Goal: Task Accomplishment & Management: Use online tool/utility

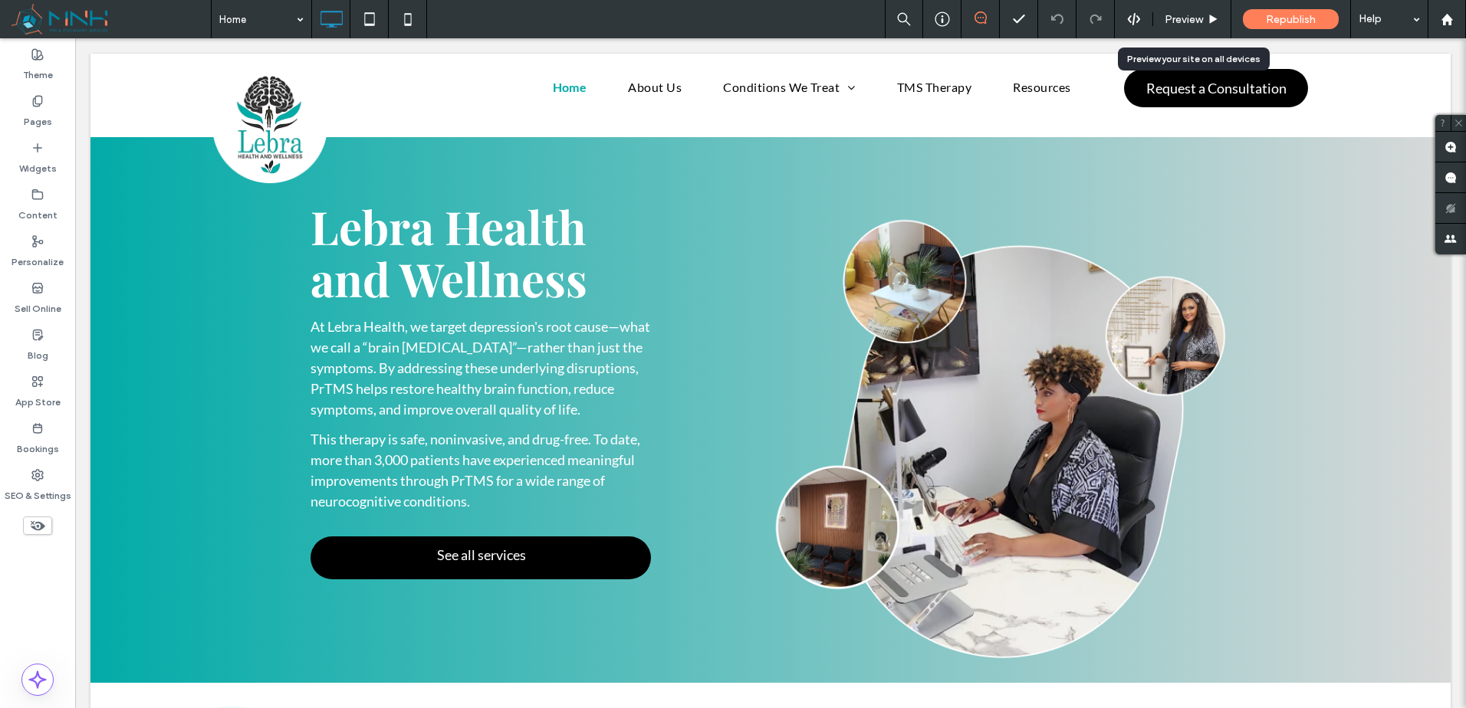
click at [1171, 6] on div "Preview" at bounding box center [1192, 19] width 78 height 38
click at [1163, 24] on div "Preview" at bounding box center [1191, 19] width 77 height 13
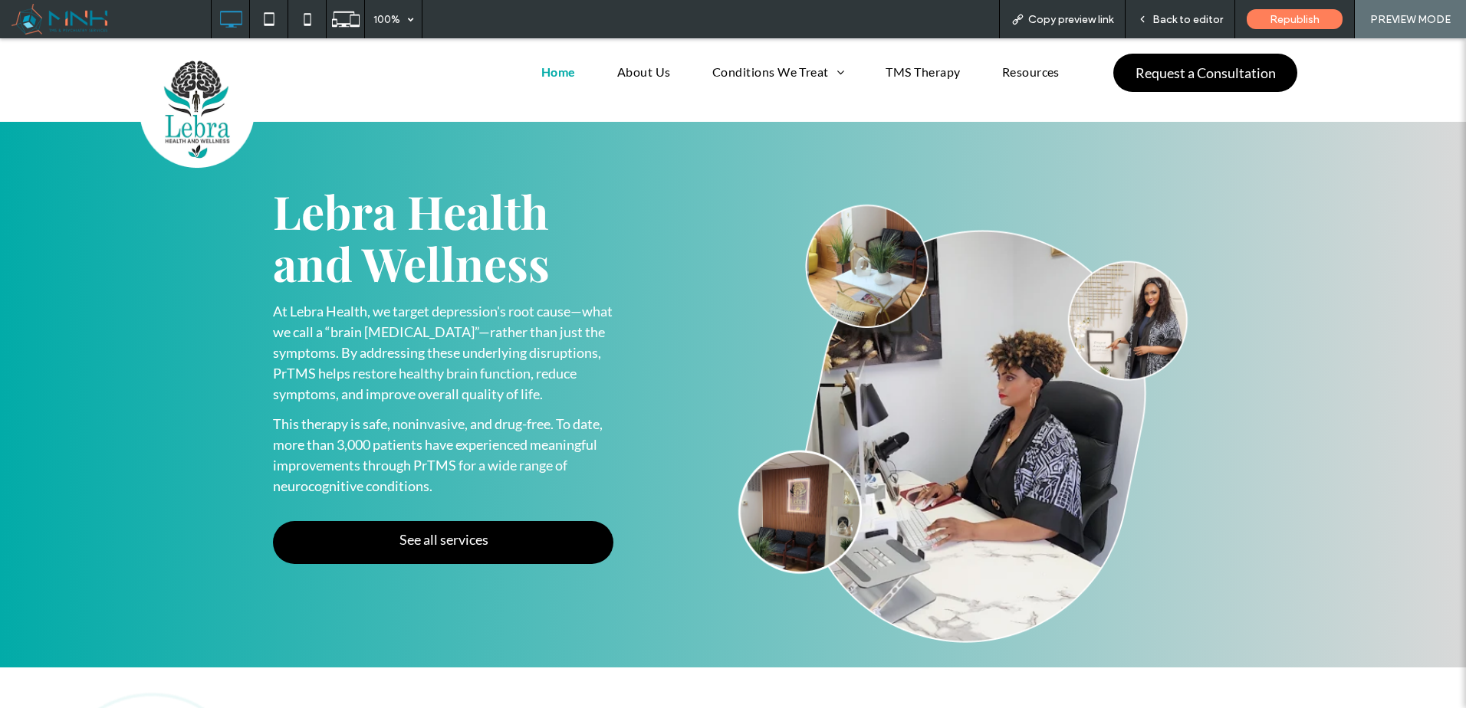
click at [1020, 25] on div "Copy preview link" at bounding box center [1062, 19] width 125 height 13
click at [1002, 424] on img at bounding box center [963, 433] width 460 height 468
click at [951, 424] on img at bounding box center [963, 433] width 460 height 468
drag, startPoint x: 1168, startPoint y: 25, endPoint x: 1224, endPoint y: 130, distance: 119.4
click at [1168, 25] on span "Back to editor" at bounding box center [1187, 19] width 71 height 13
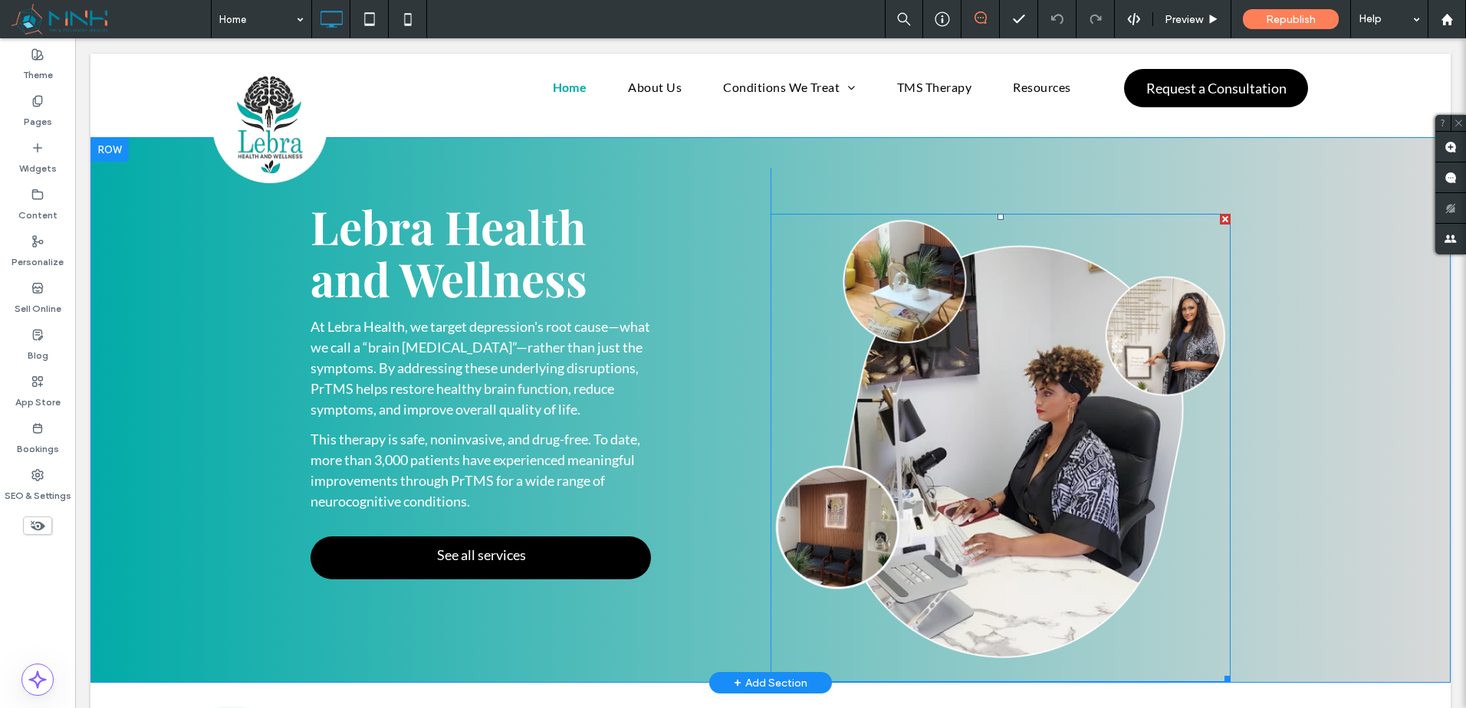
click at [1082, 399] on img at bounding box center [1000, 448] width 460 height 468
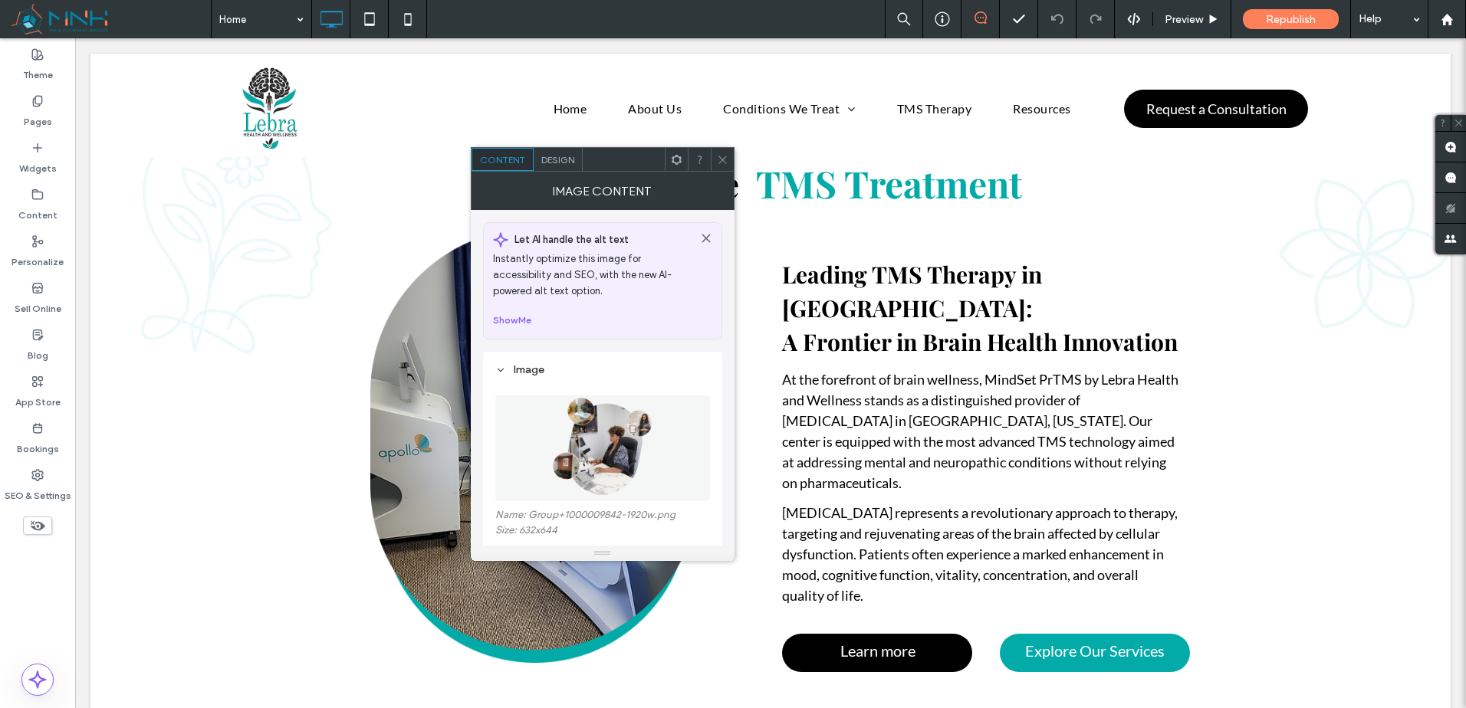
scroll to position [895, 0]
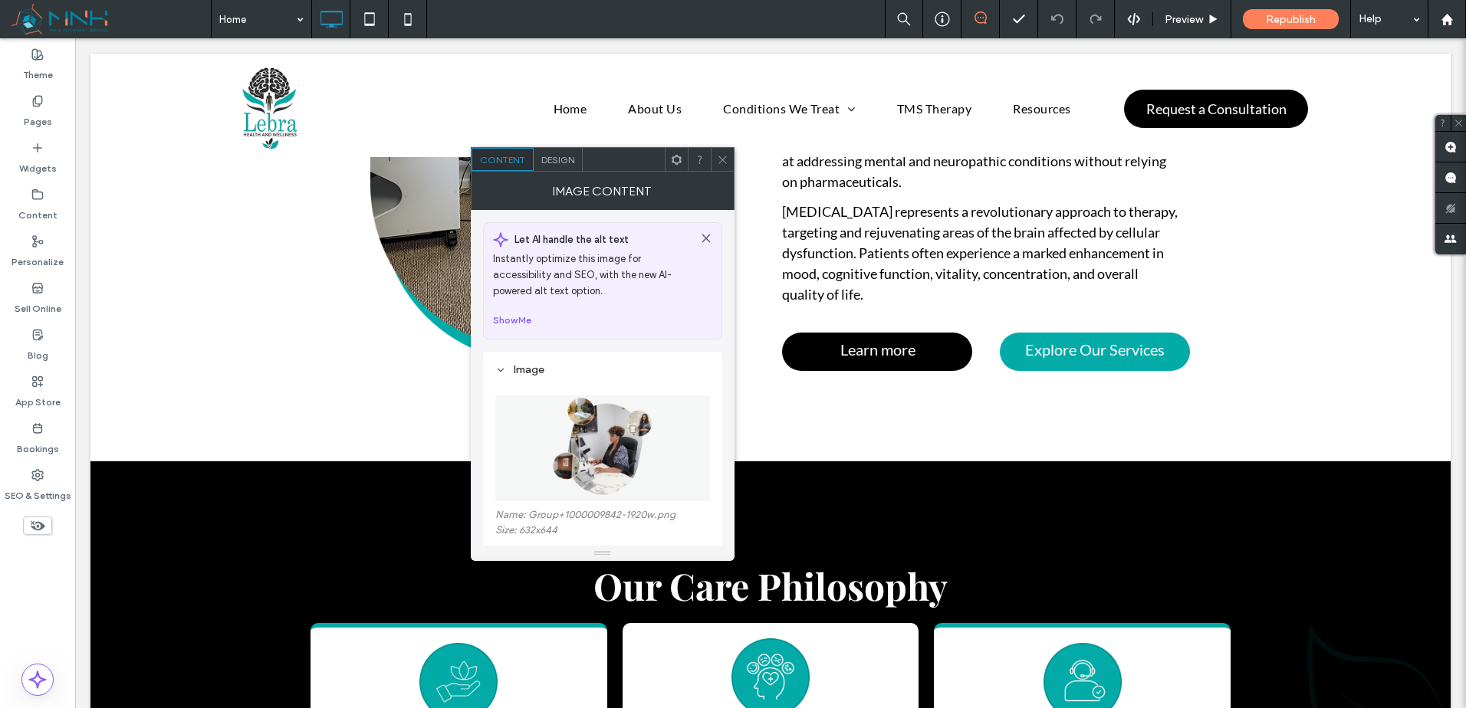
drag, startPoint x: 726, startPoint y: 167, endPoint x: 682, endPoint y: 142, distance: 51.2
click at [726, 167] on span at bounding box center [722, 159] width 11 height 23
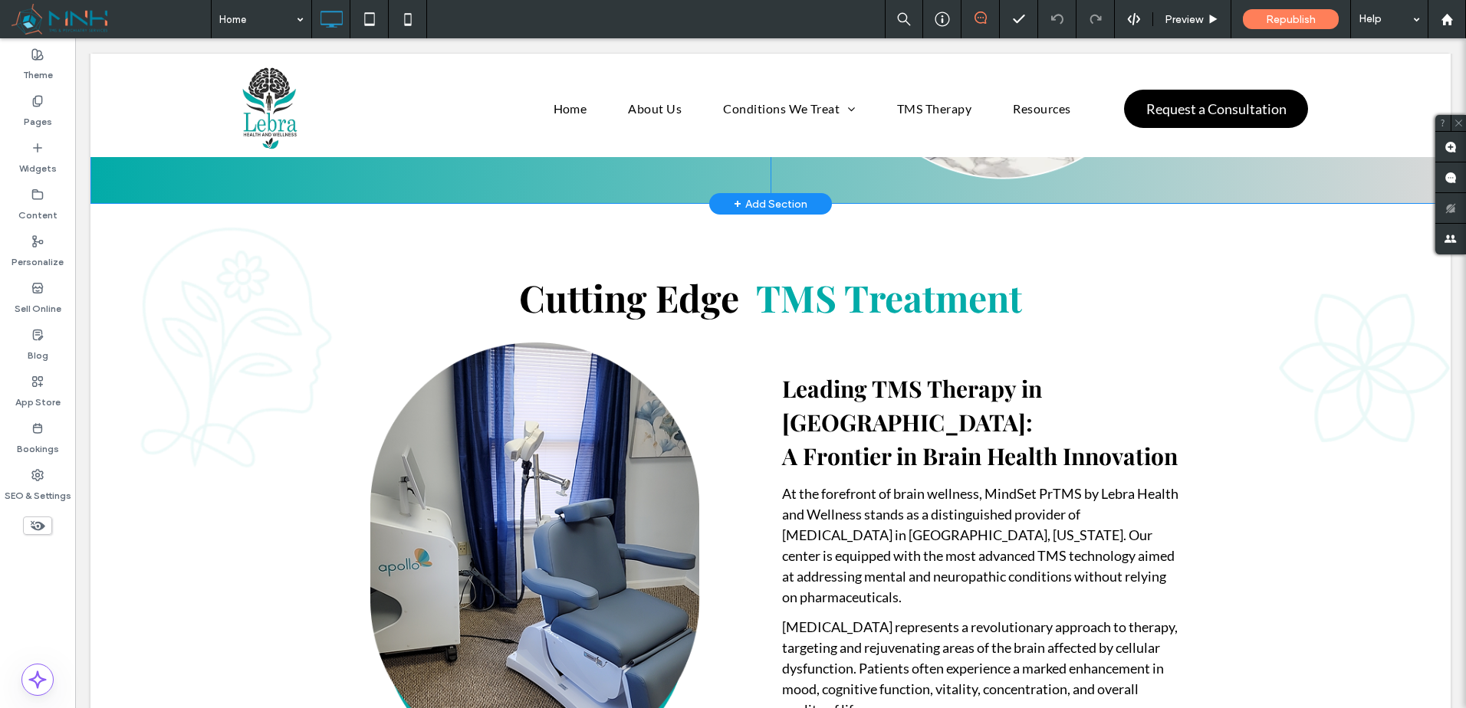
scroll to position [0, 0]
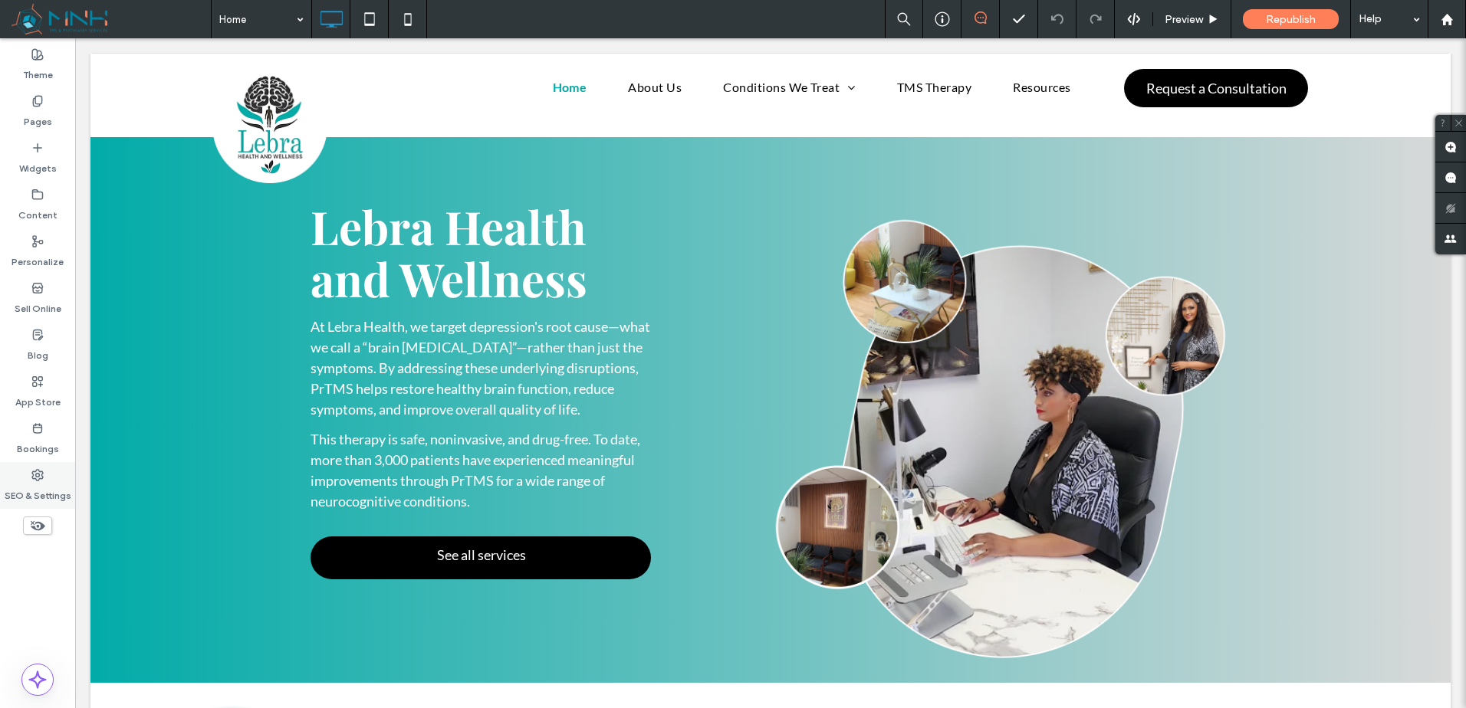
drag, startPoint x: 54, startPoint y: 490, endPoint x: 43, endPoint y: 487, distance: 11.9
click at [54, 491] on label "SEO & Settings" at bounding box center [38, 491] width 67 height 21
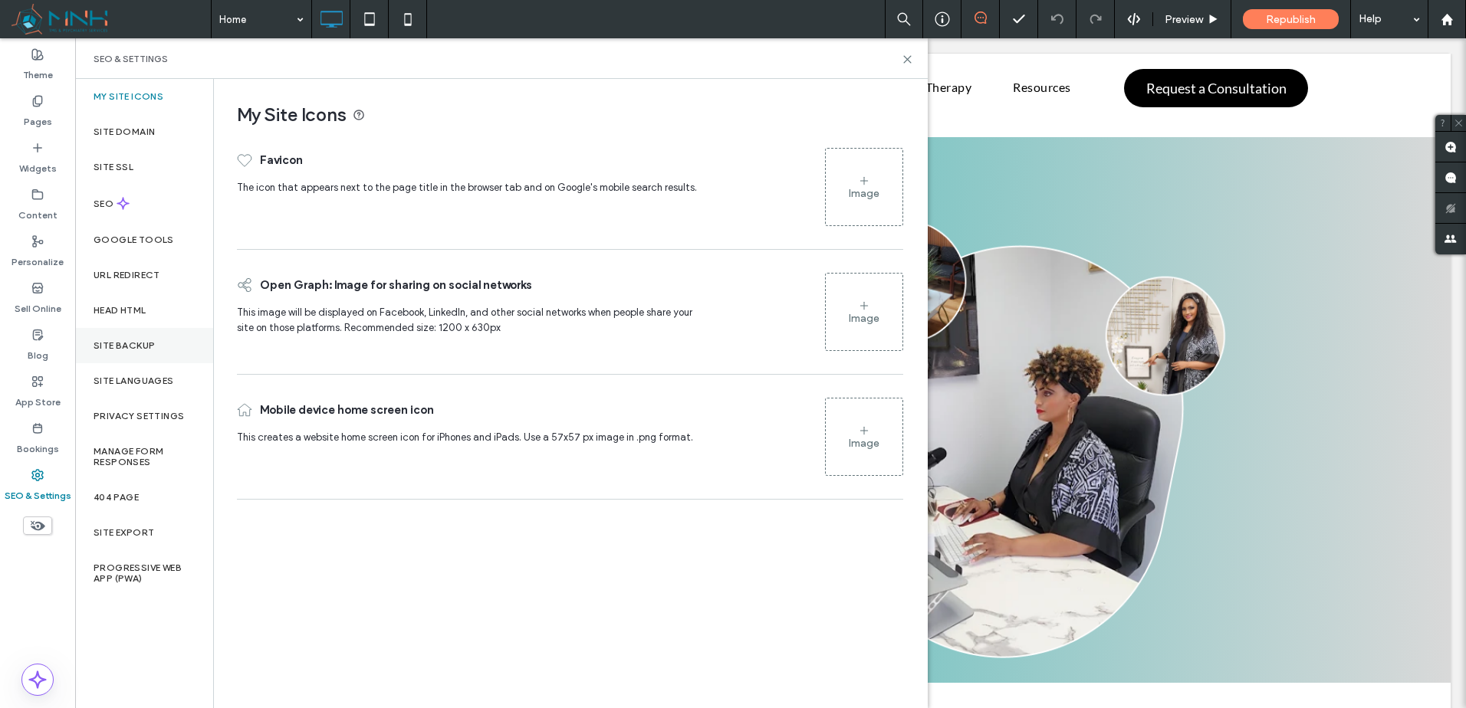
click at [139, 335] on div "Site Backup" at bounding box center [144, 345] width 138 height 35
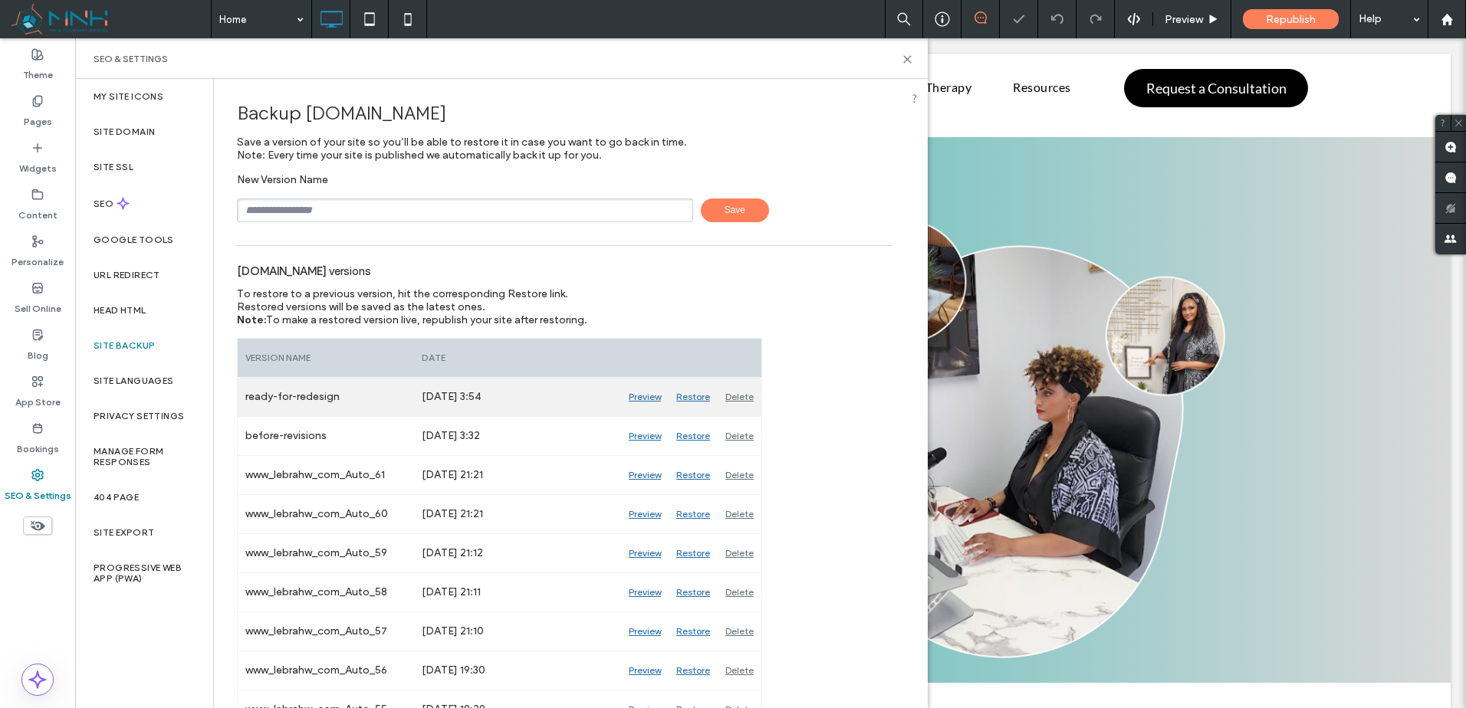
click at [309, 399] on div "ready-for-redesign" at bounding box center [326, 397] width 176 height 38
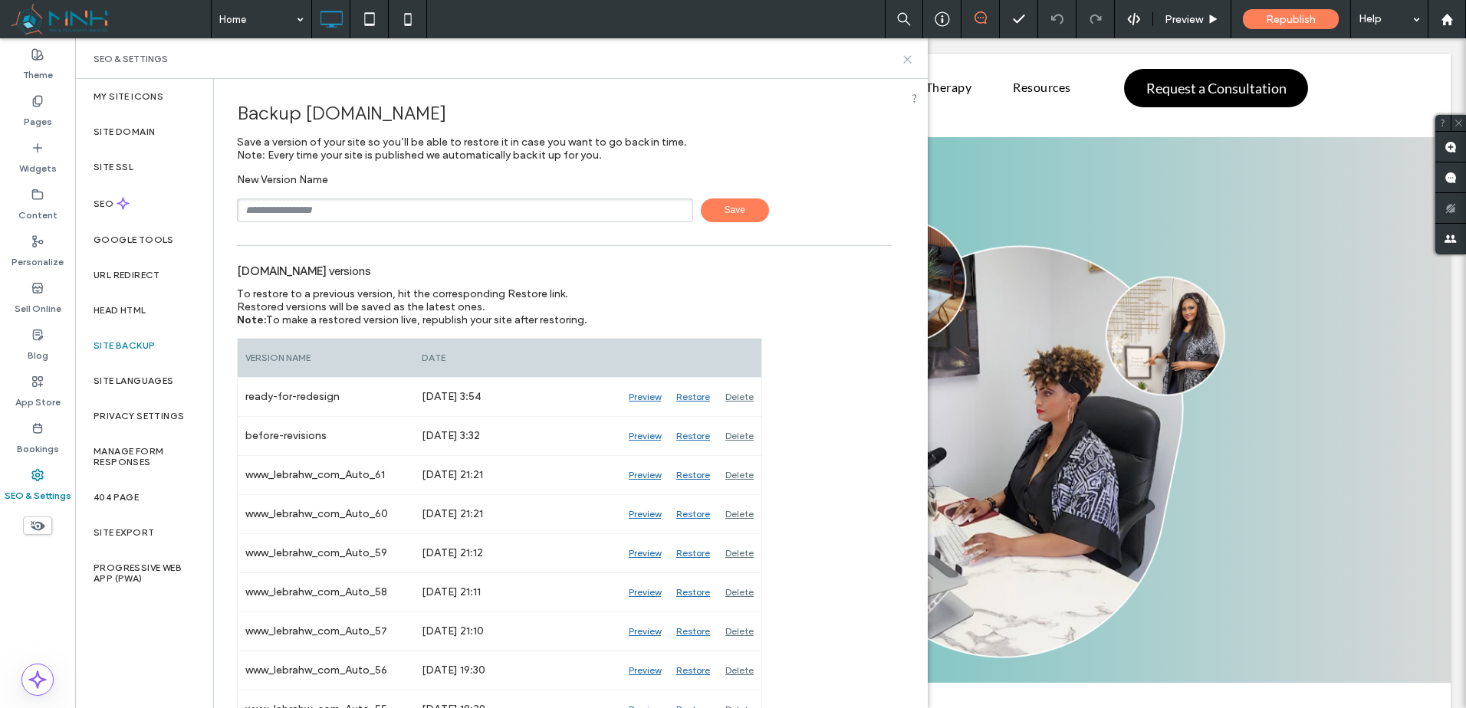
click at [912, 57] on icon at bounding box center [907, 59] width 11 height 11
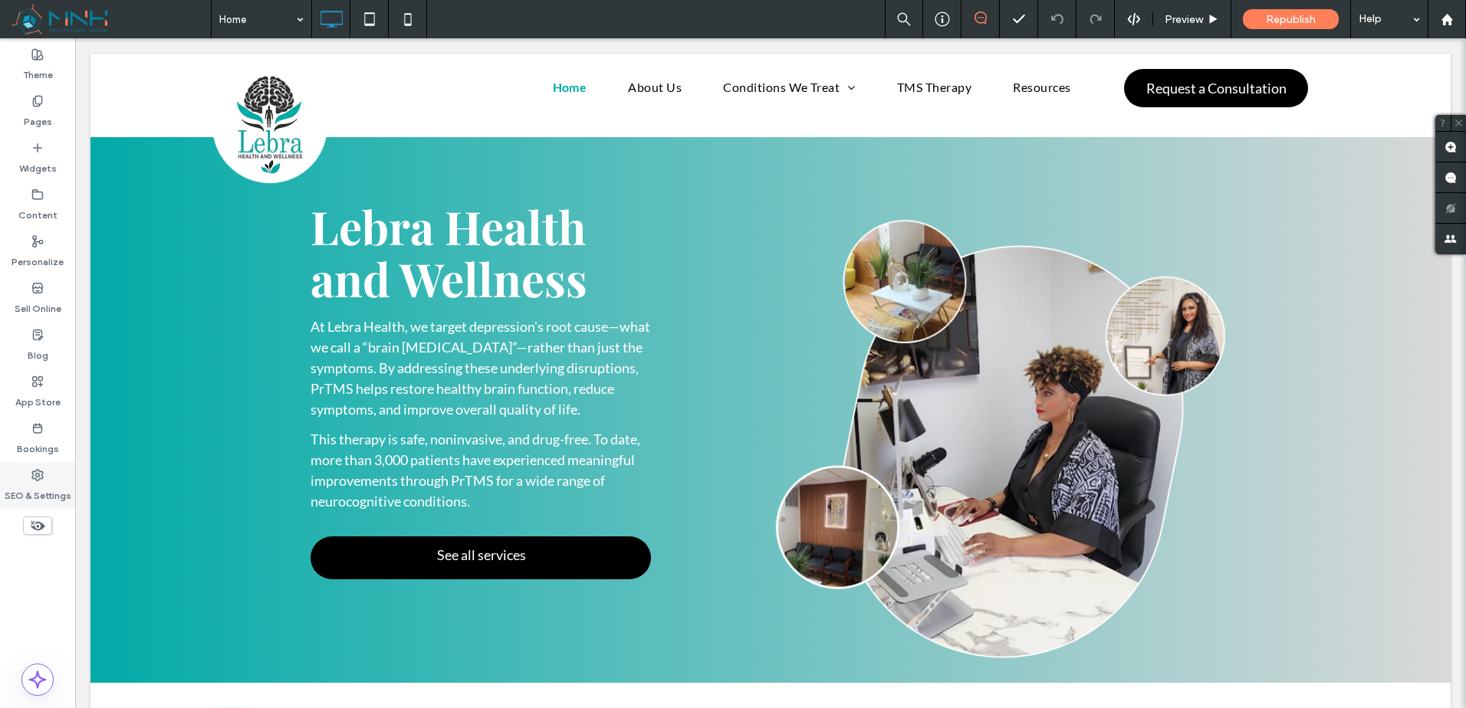
click at [35, 470] on icon at bounding box center [37, 475] width 12 height 12
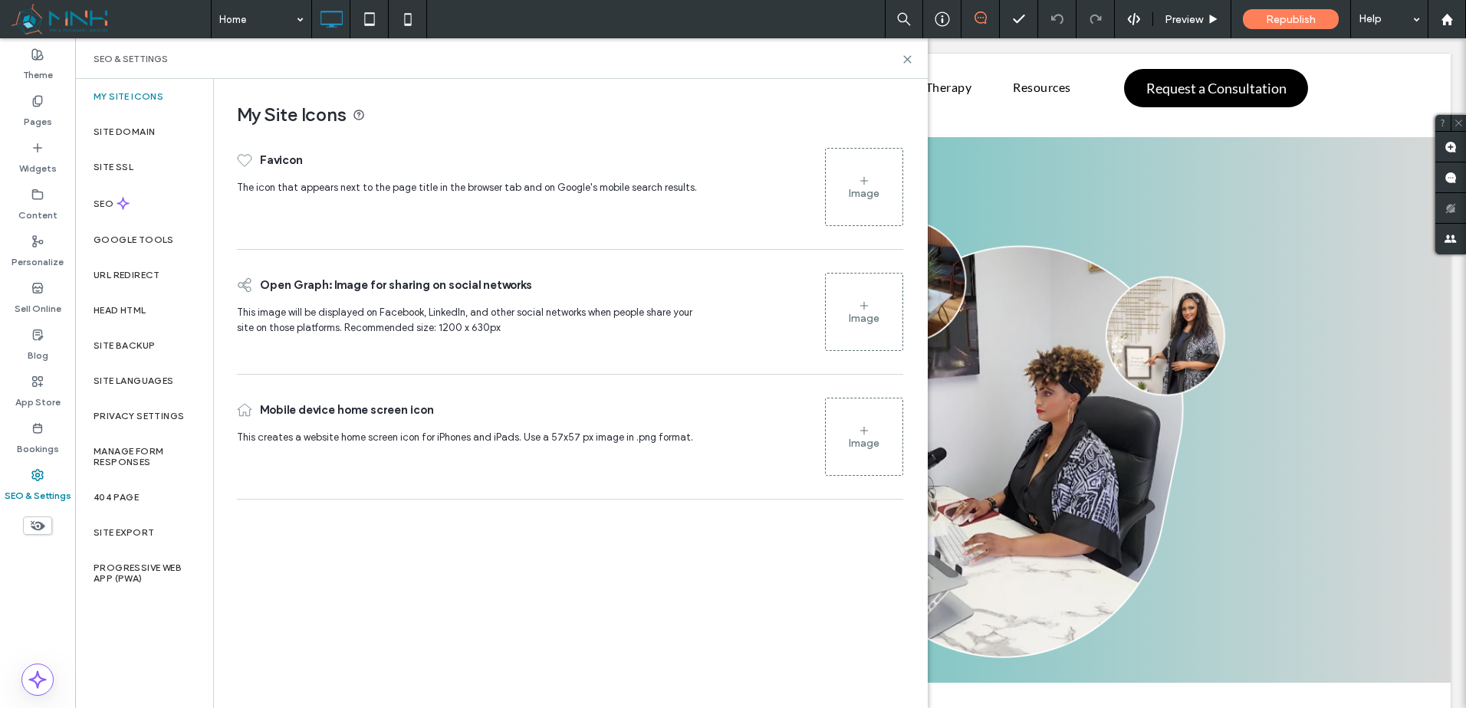
click at [853, 176] on div "Image" at bounding box center [864, 187] width 77 height 74
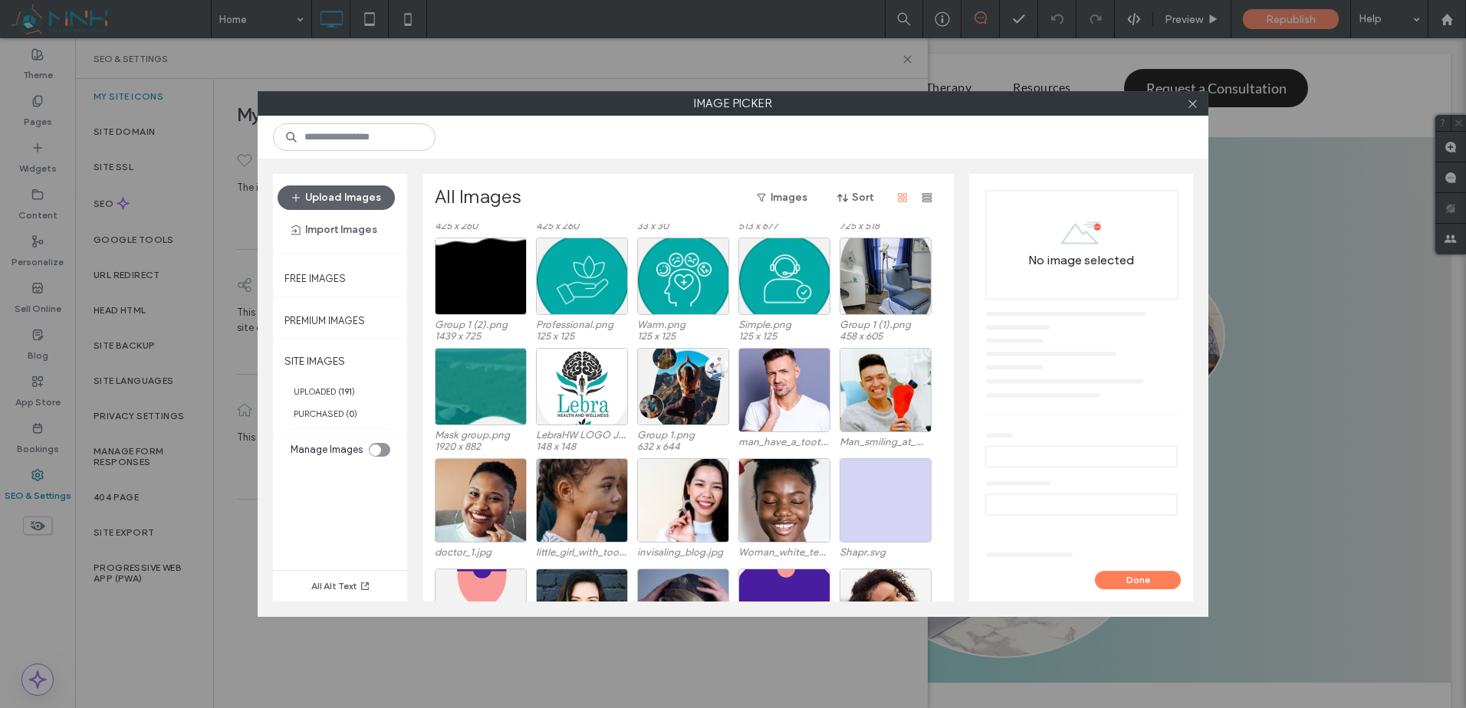
scroll to position [2912, 0]
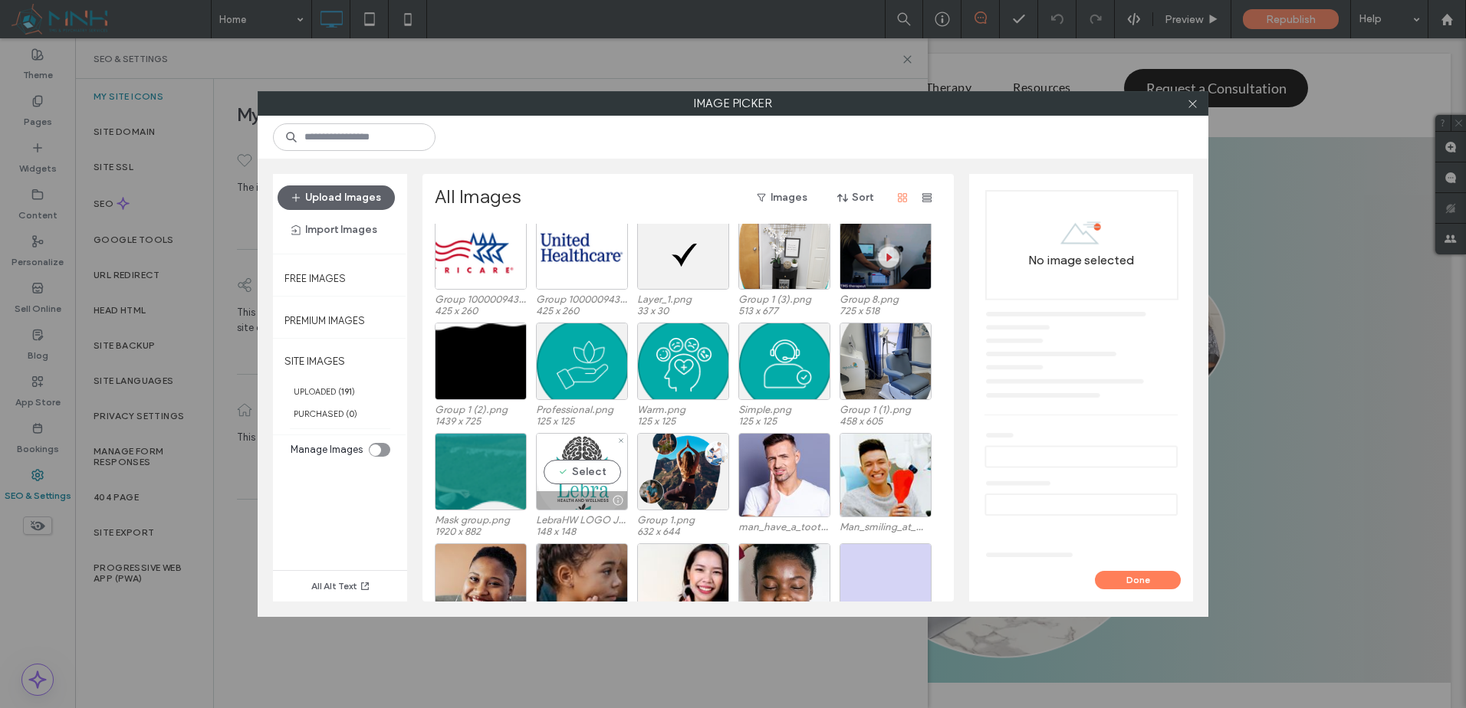
click at [577, 476] on div "Select" at bounding box center [582, 471] width 92 height 77
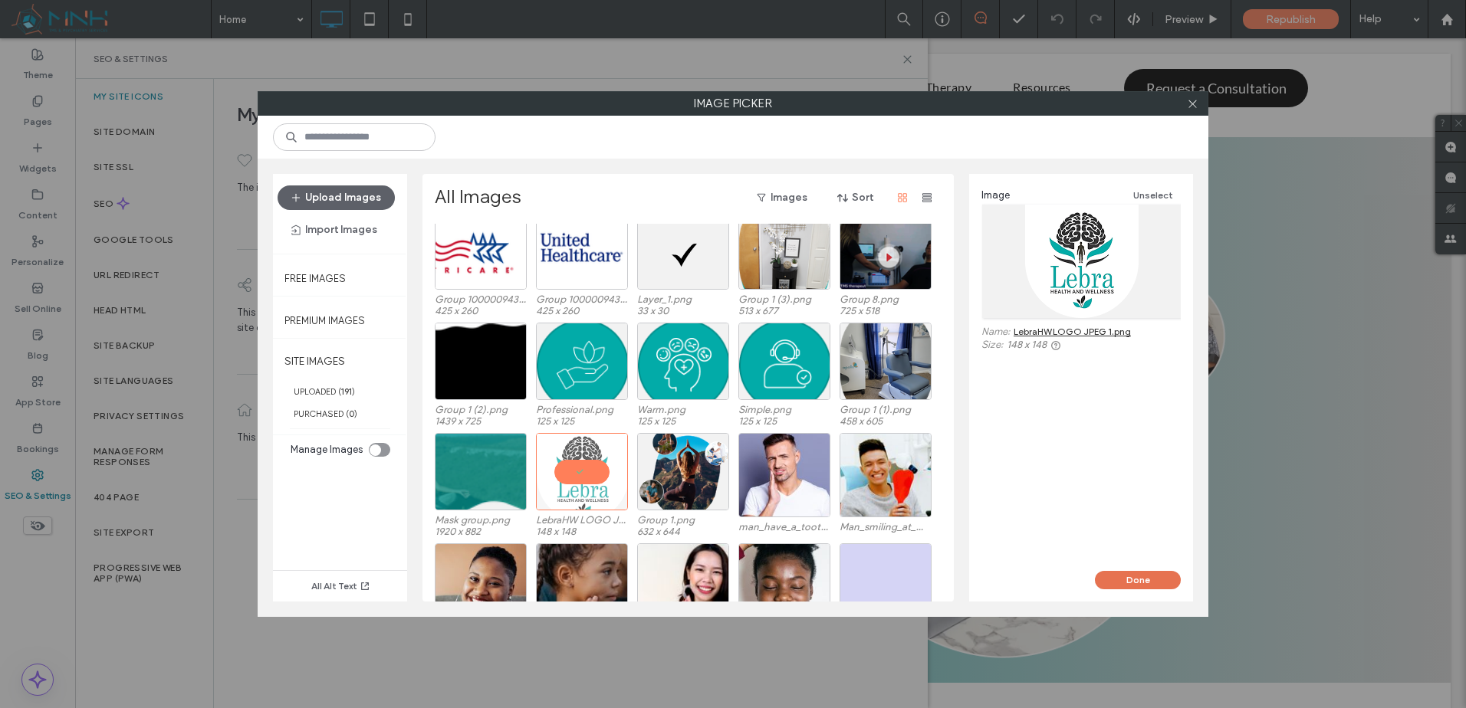
click at [1148, 580] on button "Done" at bounding box center [1138, 580] width 86 height 18
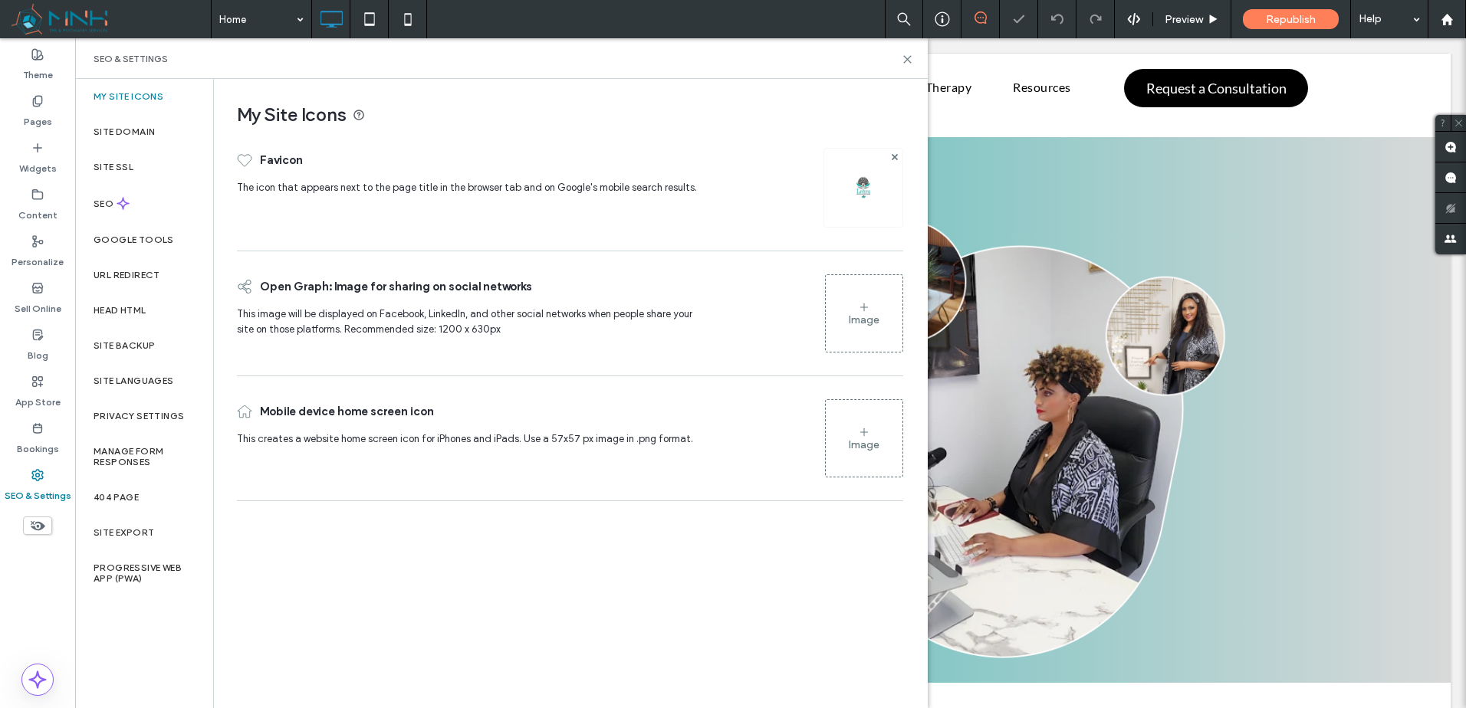
click at [882, 315] on div "Image" at bounding box center [864, 314] width 77 height 74
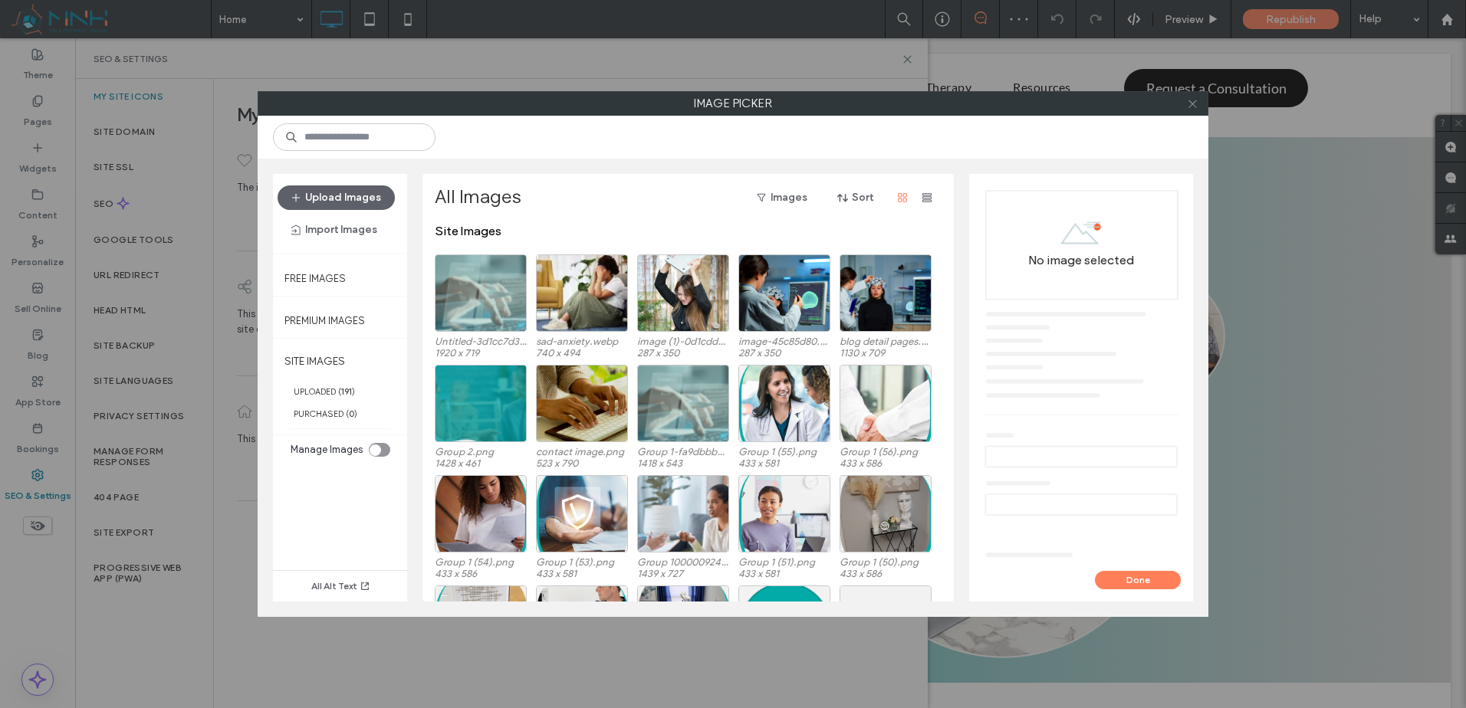
click at [1191, 101] on icon at bounding box center [1192, 103] width 11 height 11
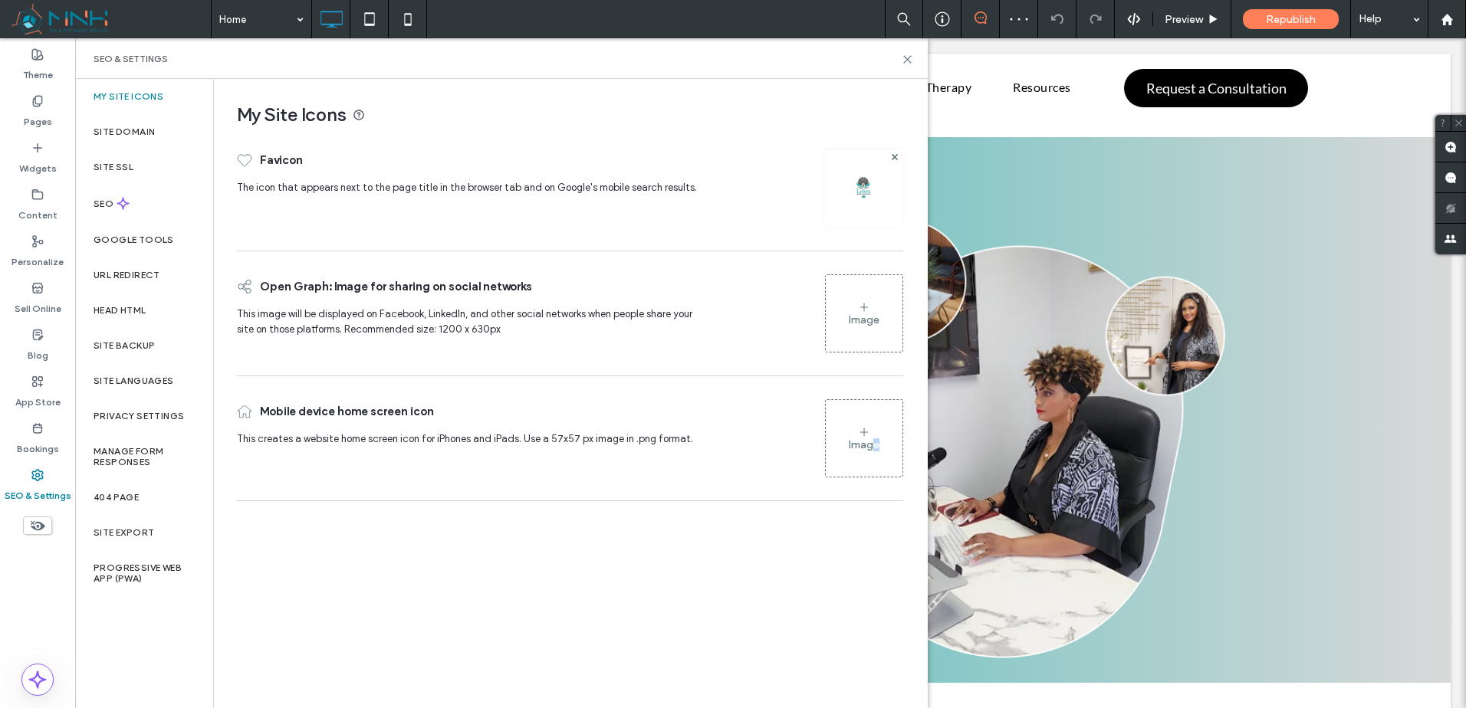
click at [876, 453] on div "Image" at bounding box center [864, 439] width 77 height 74
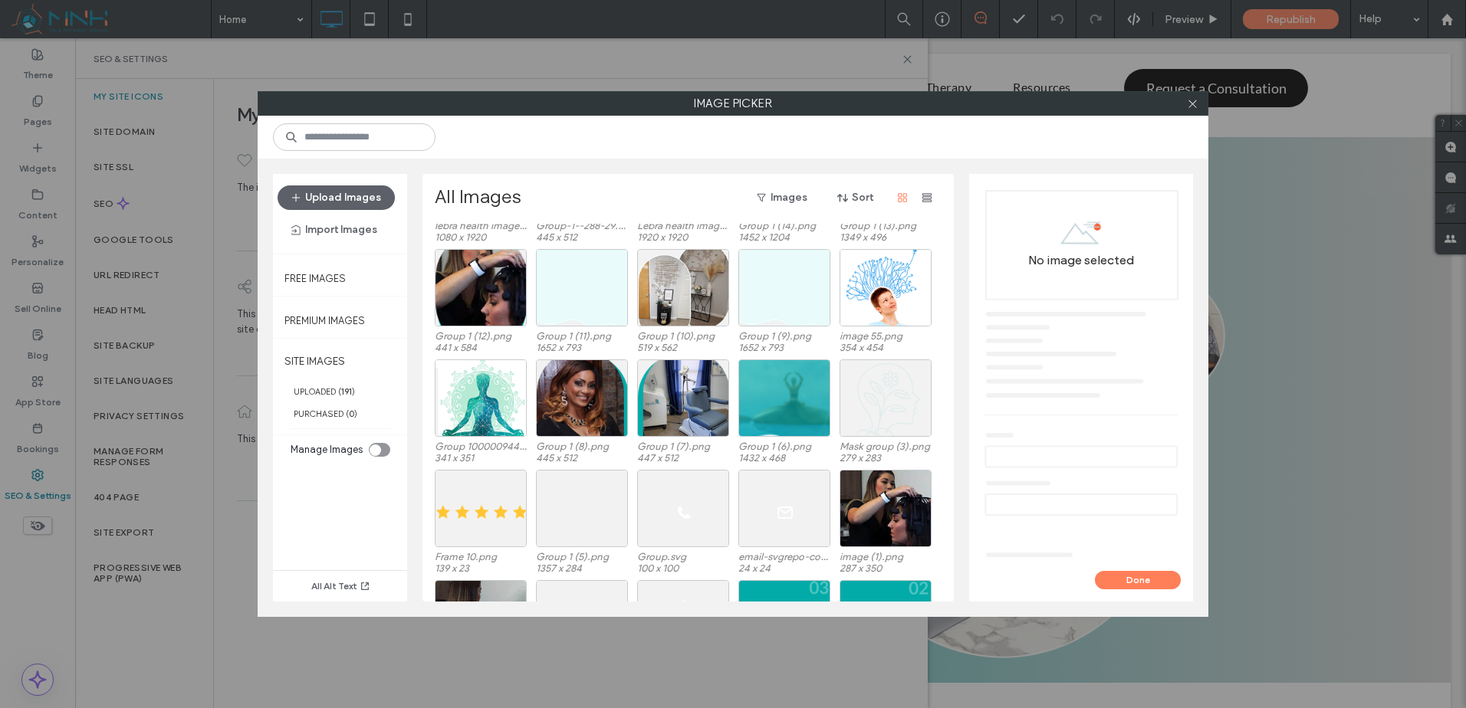
scroll to position [2302, 0]
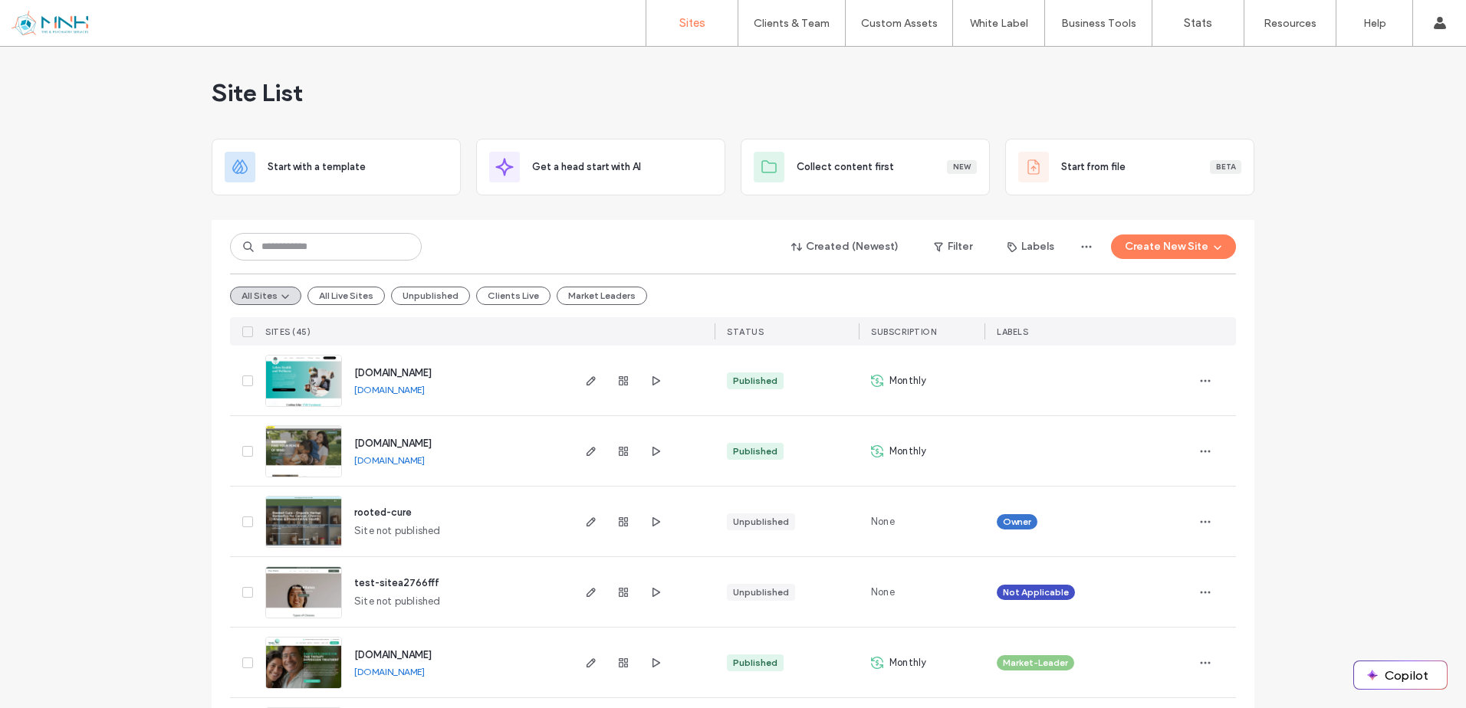
scroll to position [128, 0]
